Goal: Task Accomplishment & Management: Use online tool/utility

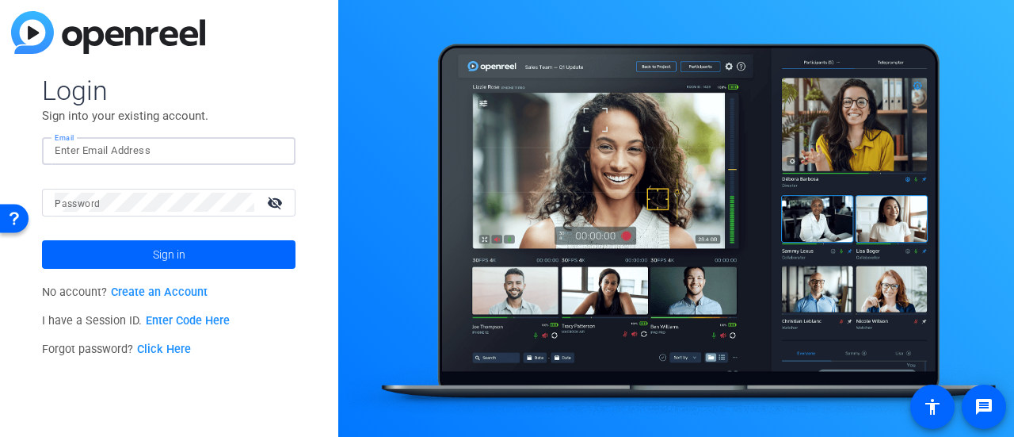
click at [252, 156] on input "Email" at bounding box center [169, 150] width 228 height 19
type input "[PERSON_NAME][EMAIL_ADDRESS][PERSON_NAME][DOMAIN_NAME]"
click at [273, 205] on mat-icon "visibility_off" at bounding box center [276, 202] width 38 height 23
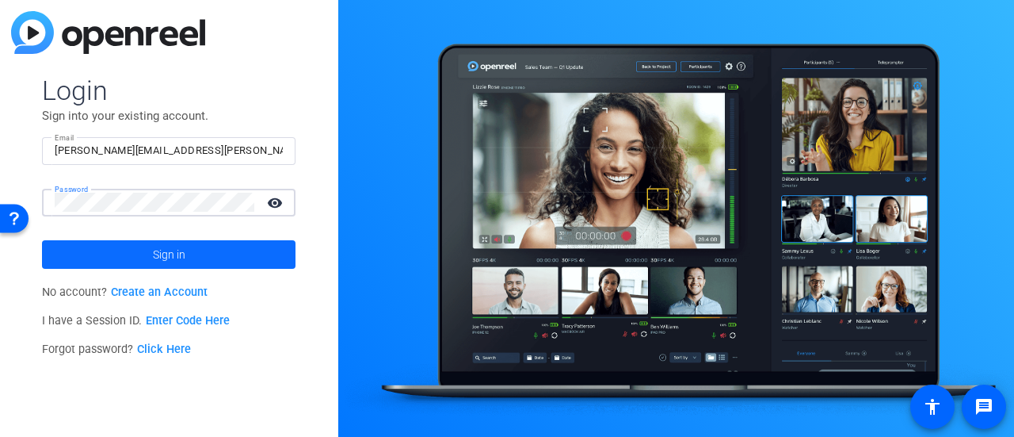
click at [173, 250] on span "Sign in" at bounding box center [169, 255] width 32 height 40
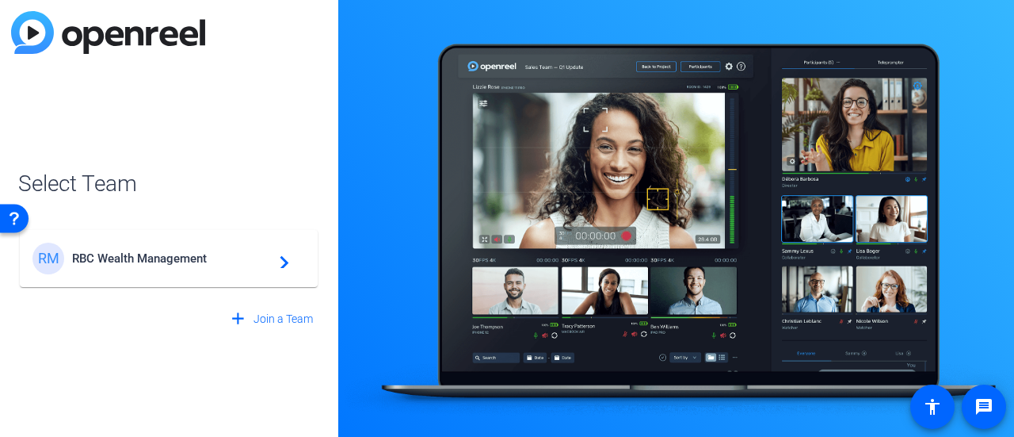
click at [173, 250] on div "RM RBC Wealth Management navigate_next" at bounding box center [168, 258] width 273 height 32
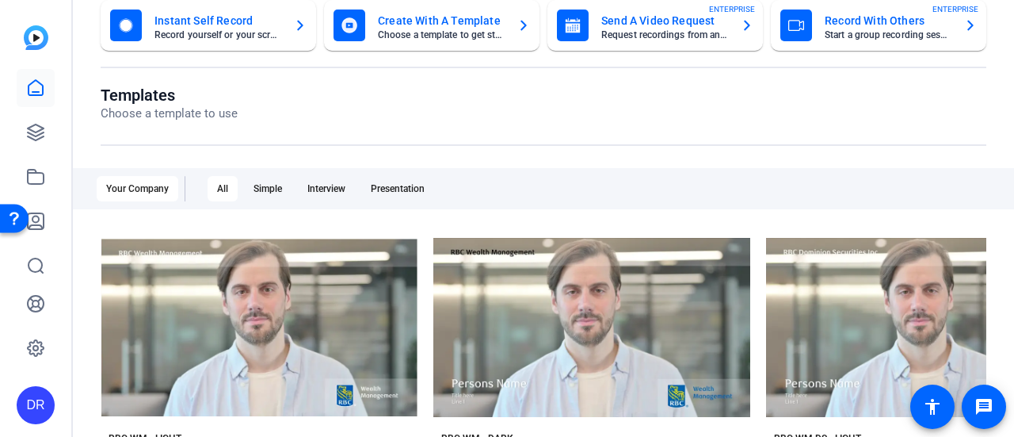
scroll to position [97, 0]
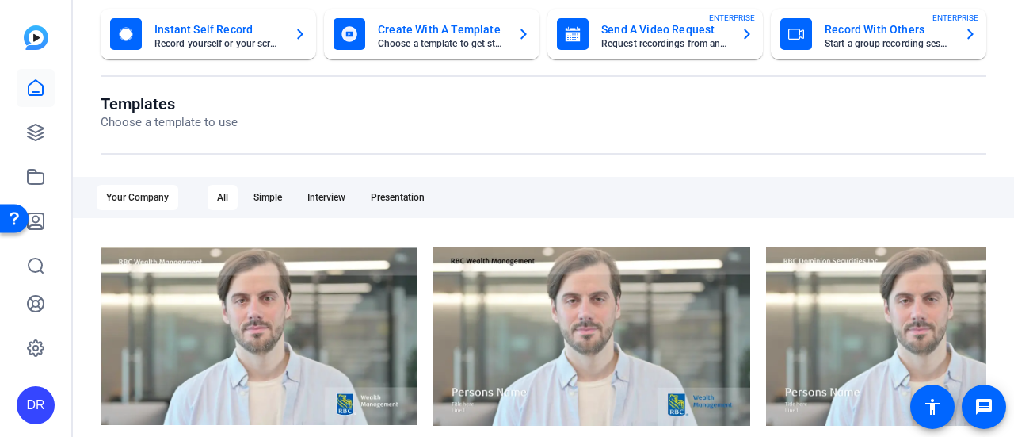
click at [32, 406] on div "DR" at bounding box center [36, 405] width 38 height 38
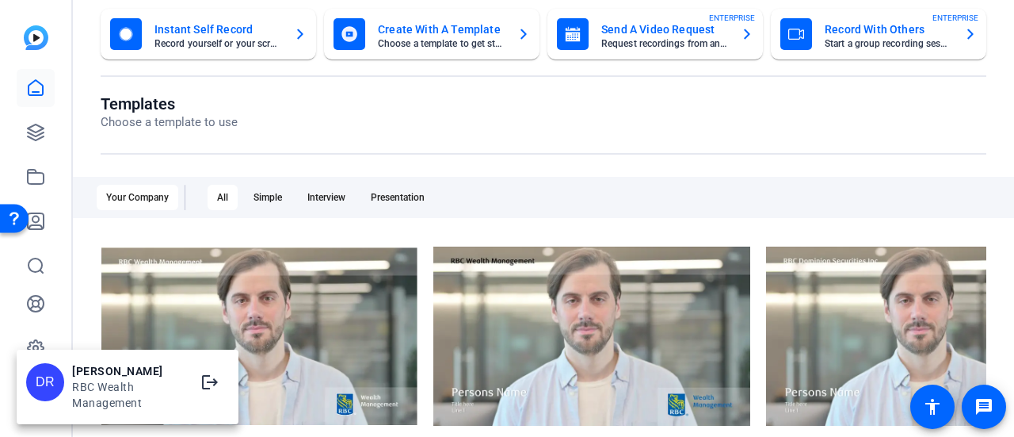
click at [36, 74] on div at bounding box center [507, 218] width 1014 height 437
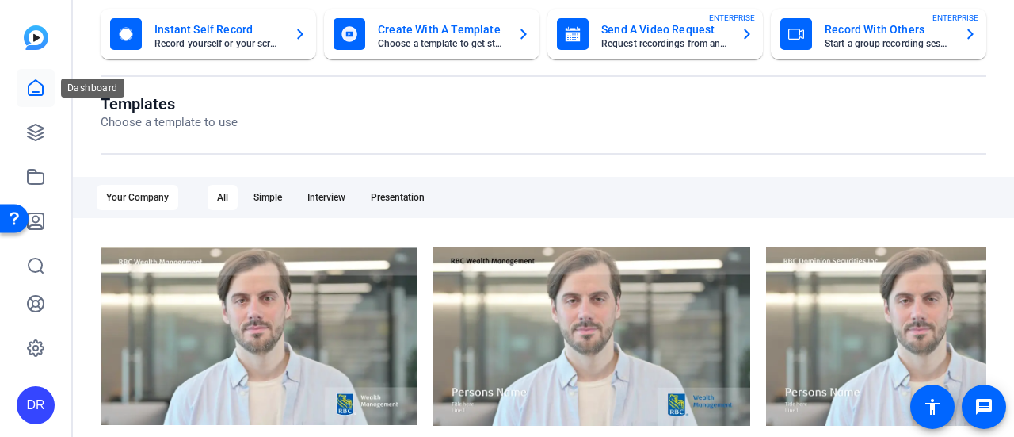
click at [36, 74] on link at bounding box center [36, 88] width 38 height 38
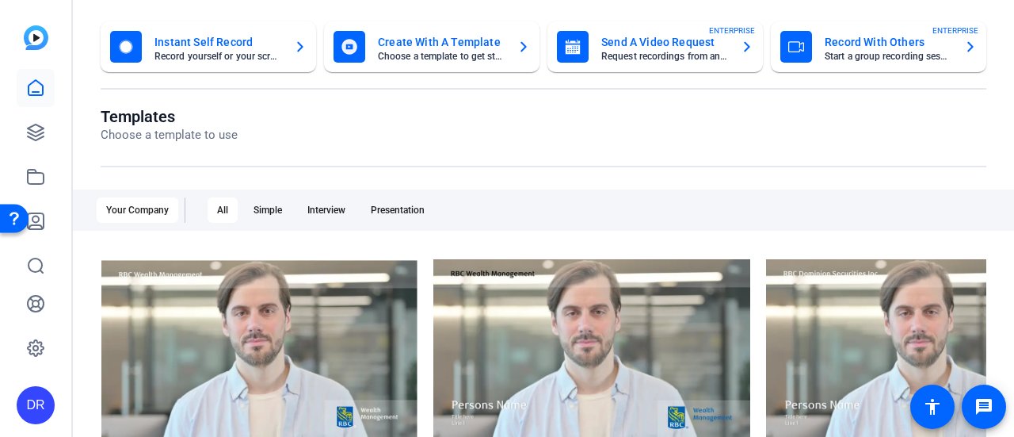
scroll to position [74, 0]
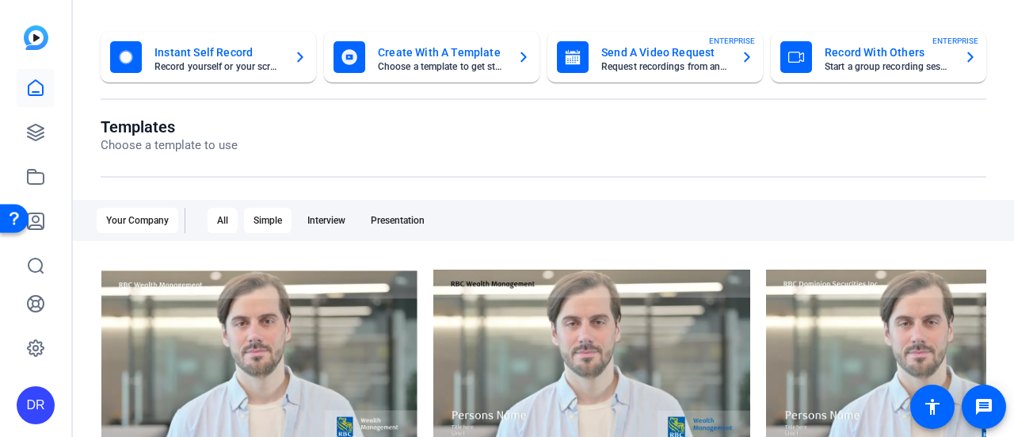
click at [269, 220] on div "Simple" at bounding box center [268, 220] width 48 height 25
click at [139, 210] on div "Your Company" at bounding box center [138, 220] width 82 height 25
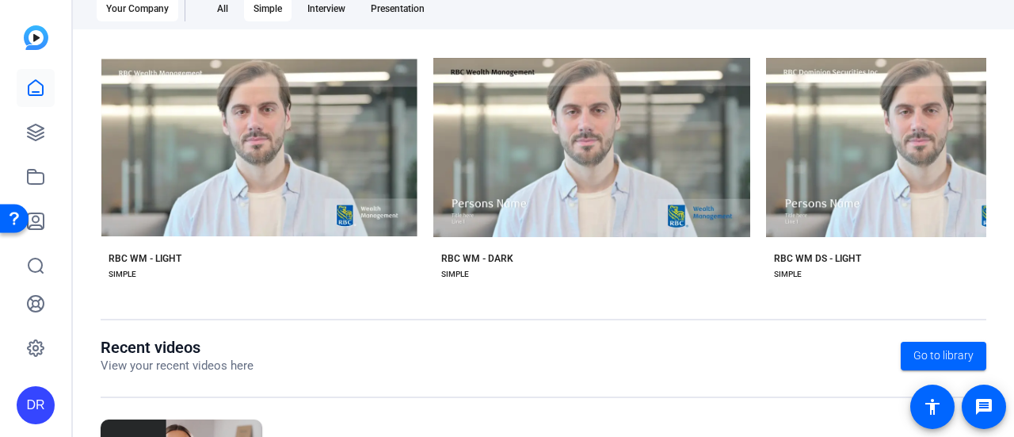
scroll to position [304, 0]
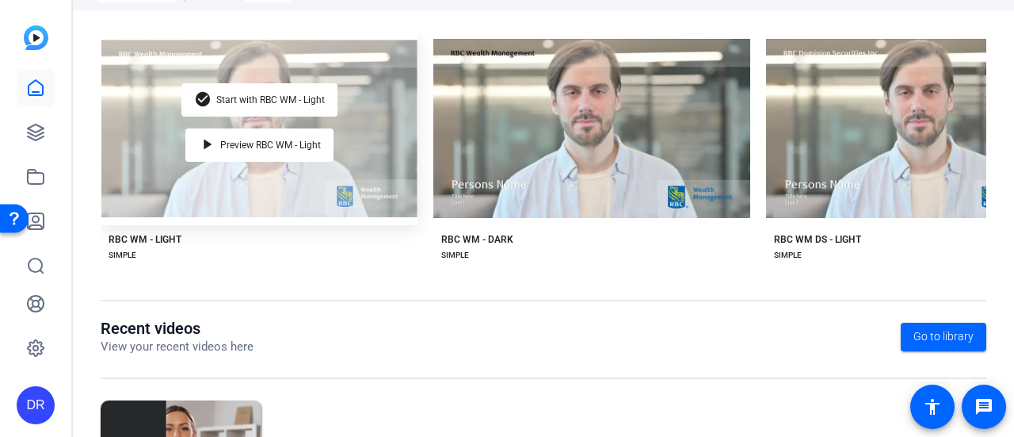
click at [350, 123] on div "check_circle Start with RBC WM - Light play_arrow Preview RBC WM - Light" at bounding box center [259, 128] width 317 height 193
click at [252, 140] on span "Preview RBC WM - Light" at bounding box center [270, 145] width 101 height 10
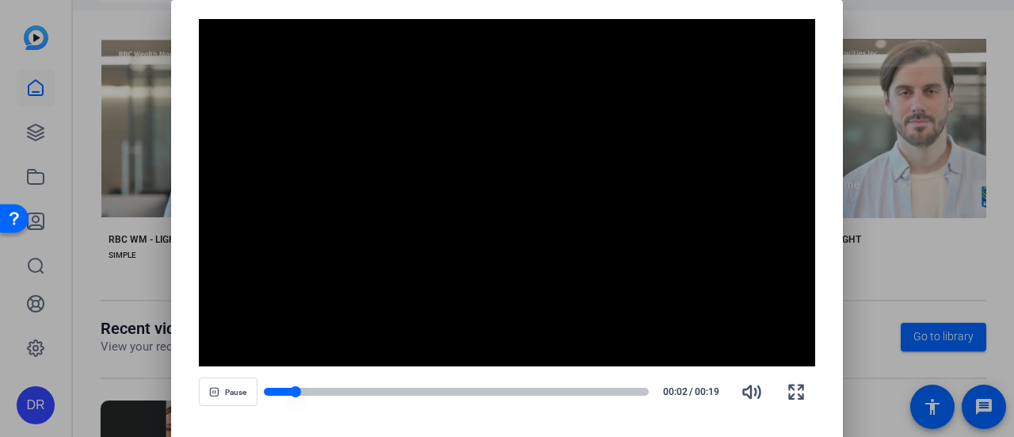
click at [640, 392] on div at bounding box center [457, 391] width 386 height 8
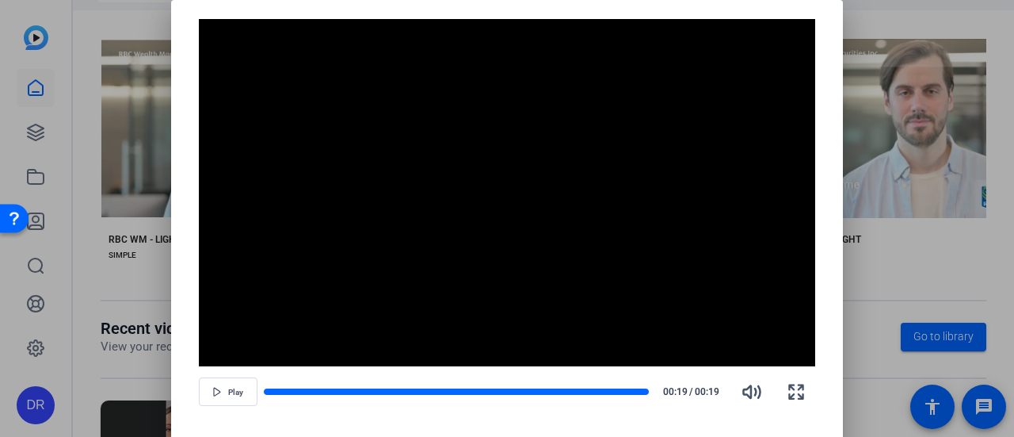
click at [741, 36] on video "Video Player" at bounding box center [507, 192] width 617 height 347
click at [100, 223] on div at bounding box center [507, 218] width 1014 height 437
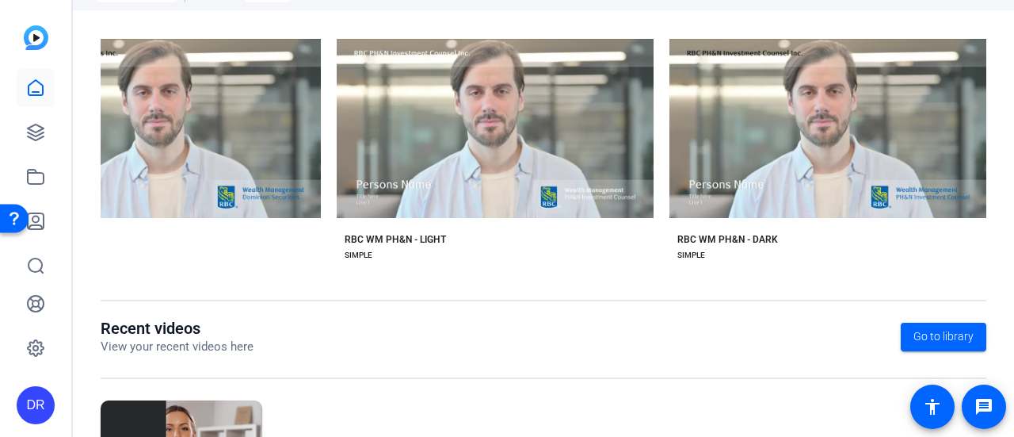
scroll to position [71, 0]
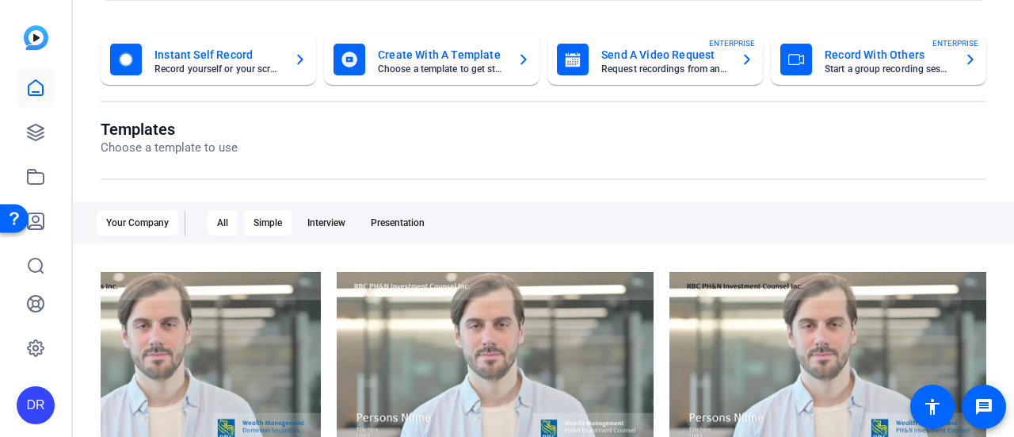
click at [225, 223] on div "All" at bounding box center [223, 222] width 30 height 25
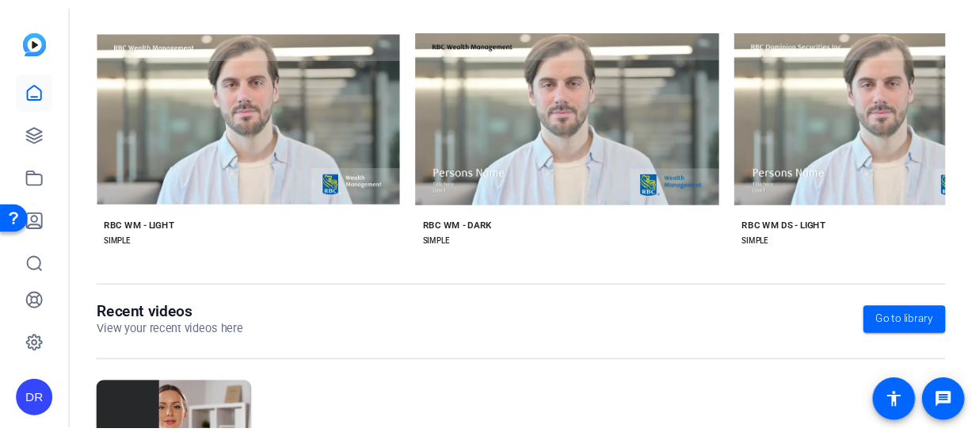
scroll to position [315, 0]
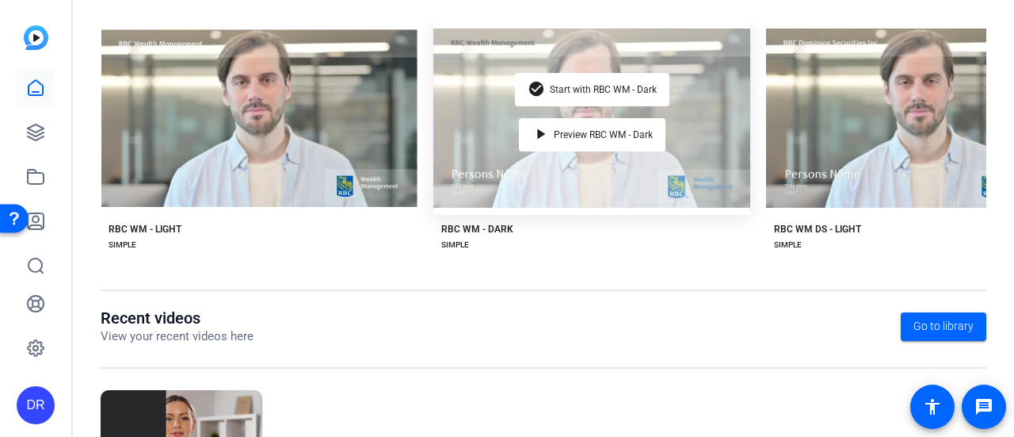
click at [491, 170] on div "check_circle Start with RBC WM - Dark play_arrow Preview RBC WM - Dark" at bounding box center [591, 117] width 317 height 193
click at [599, 90] on span "Start with RBC WM - Dark" at bounding box center [603, 90] width 107 height 10
